Goal: Task Accomplishment & Management: Use online tool/utility

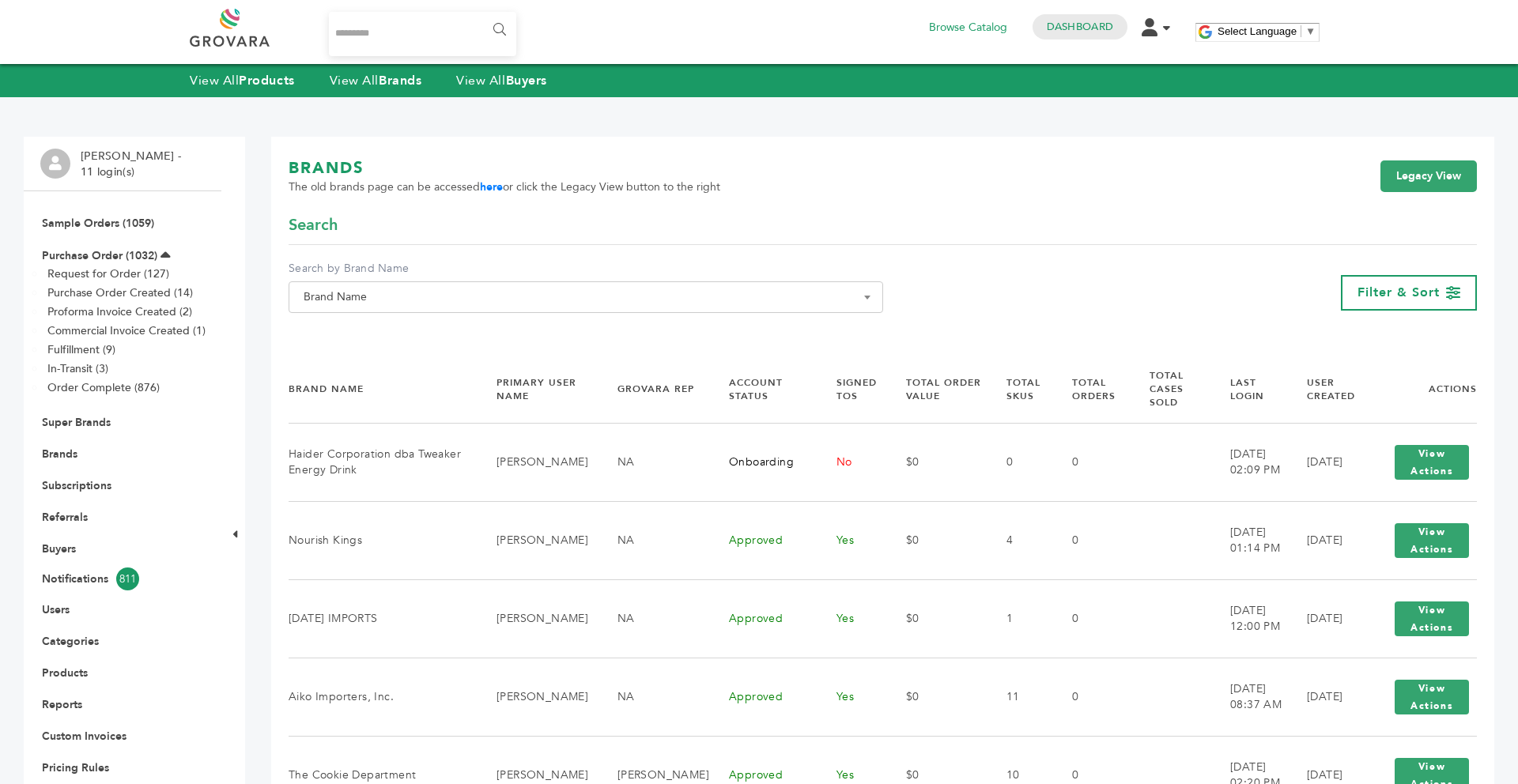
click at [464, 298] on span "Brand Name" at bounding box center [586, 296] width 577 height 22
click at [435, 316] on span at bounding box center [586, 325] width 593 height 26
click at [415, 336] on input "Search" at bounding box center [586, 326] width 587 height 19
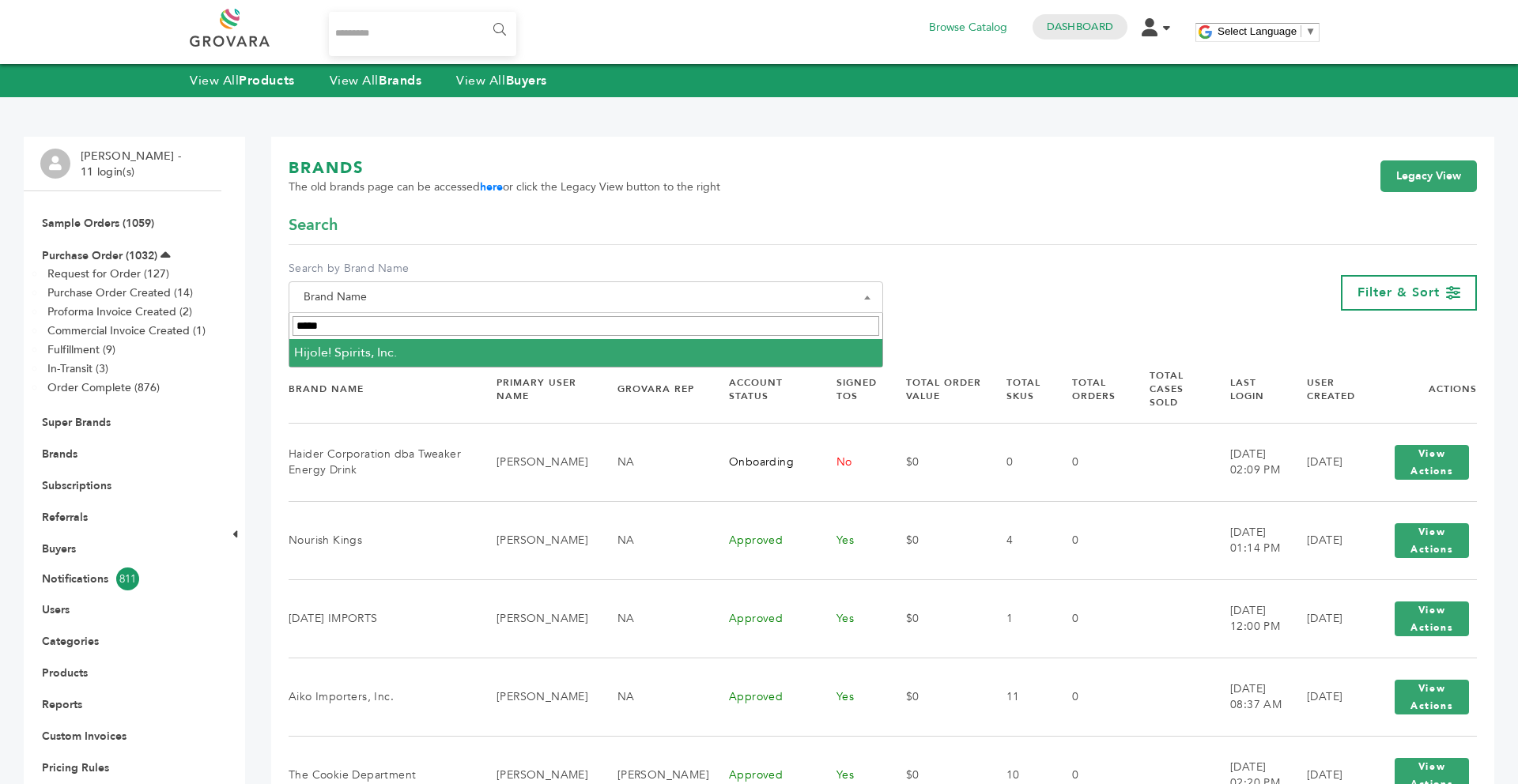
type input "*****"
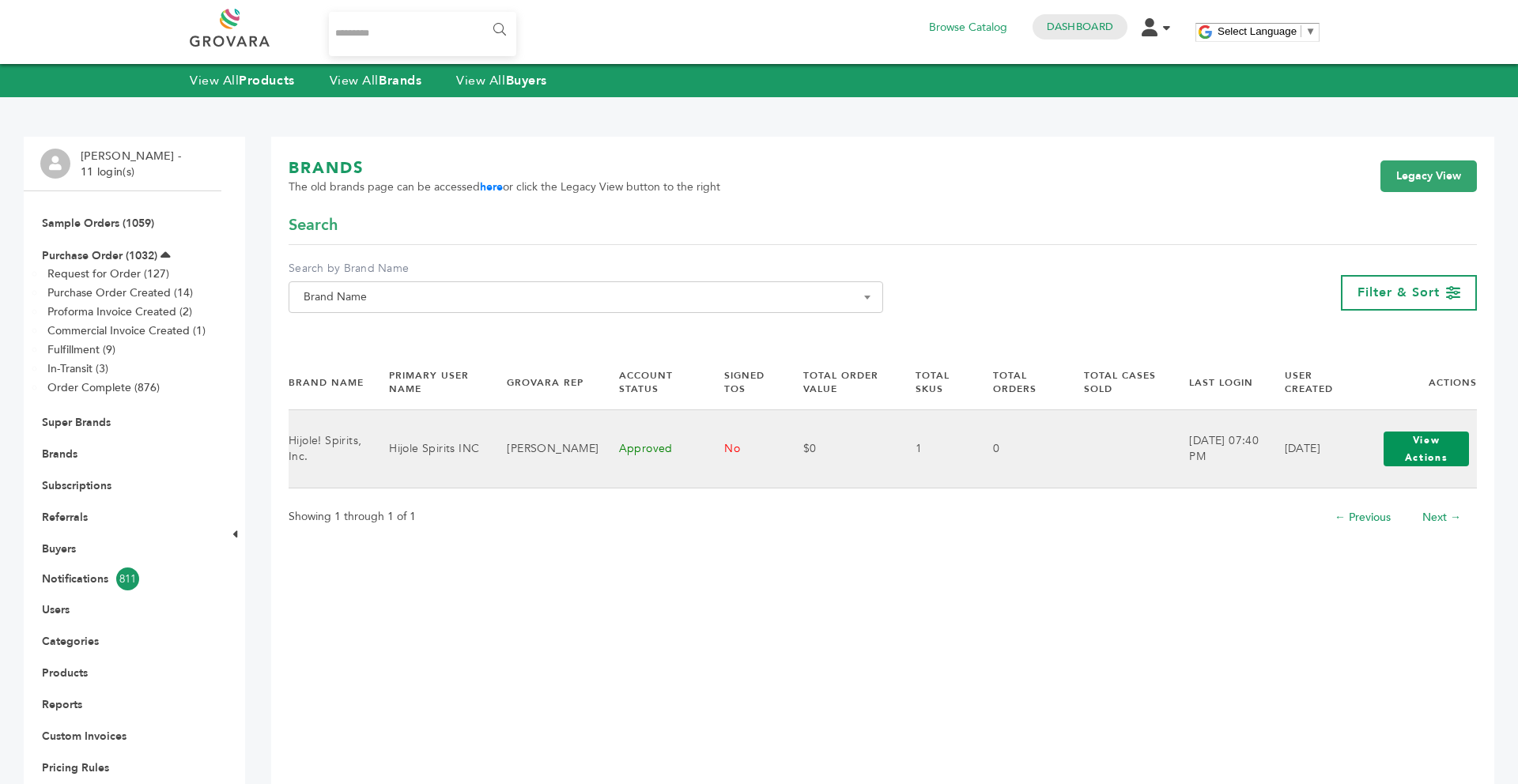
click at [1464, 454] on button "View Actions" at bounding box center [1426, 449] width 85 height 35
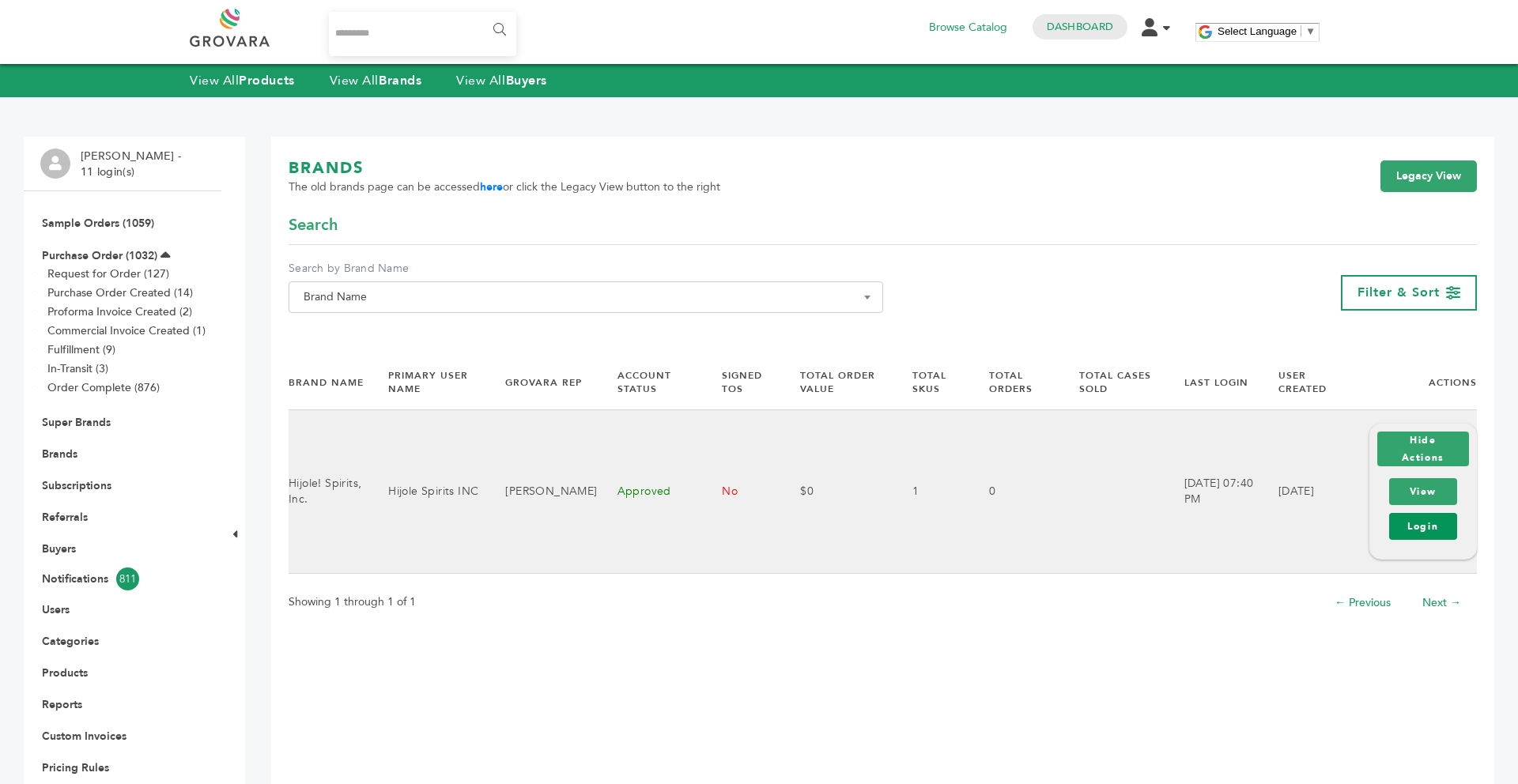
click at [1435, 530] on link "Login" at bounding box center [1423, 526] width 68 height 27
